Goal: Task Accomplishment & Management: Manage account settings

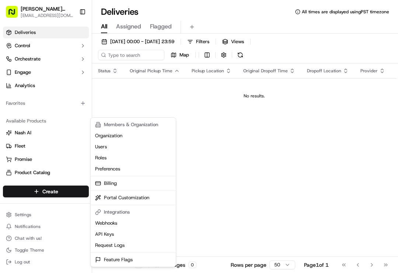
click at [22, 62] on html "[PERSON_NAME] Garden - South Side [EMAIL_ADDRESS][DOMAIN_NAME] Toggle Sidebar D…" at bounding box center [199, 136] width 398 height 273
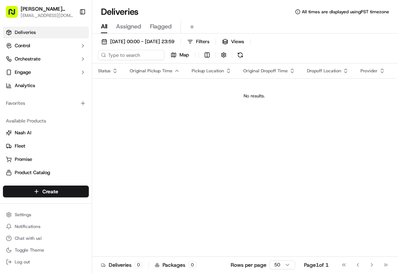
click at [36, 62] on span "Orchestrate" at bounding box center [28, 59] width 26 height 7
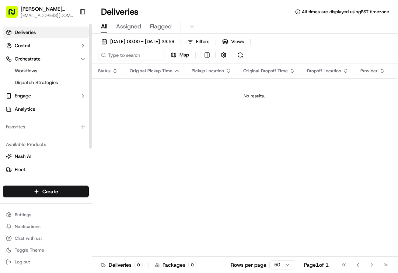
click at [31, 83] on span "Dispatch Strategies" at bounding box center [36, 82] width 43 height 7
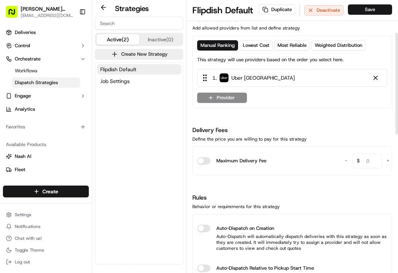
scroll to position [97, 0]
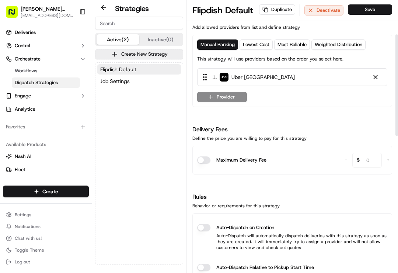
click at [203, 227] on button "Auto-Dispatch on Creation" at bounding box center [203, 227] width 13 height 7
click at [360, 6] on button "Save" at bounding box center [370, 9] width 44 height 10
click at [366, 10] on button "Save" at bounding box center [370, 9] width 44 height 10
